Goal: Browse casually: Explore the website without a specific task or goal

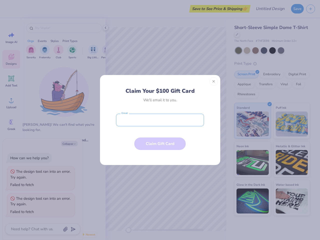
type textarea "x"
click at [160, 120] on input "email" at bounding box center [160, 120] width 88 height 13
click at [214, 82] on button "Close" at bounding box center [214, 81] width 9 height 9
